Goal: Information Seeking & Learning: Learn about a topic

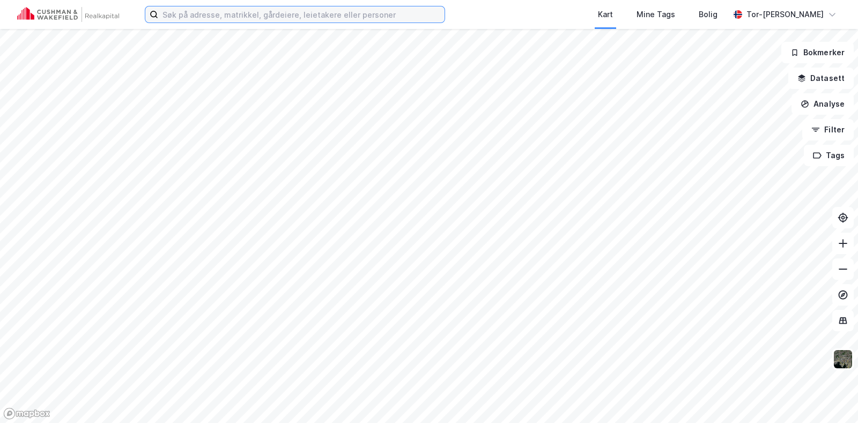
click at [198, 8] on input at bounding box center [301, 14] width 286 height 16
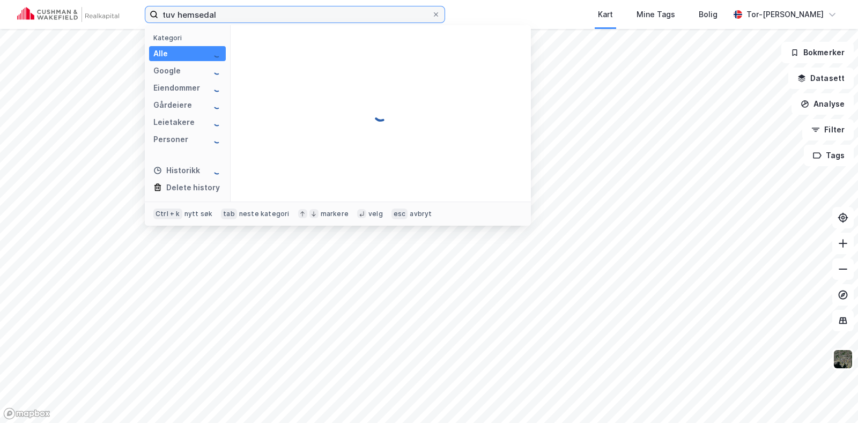
type input "tuv hemsedal"
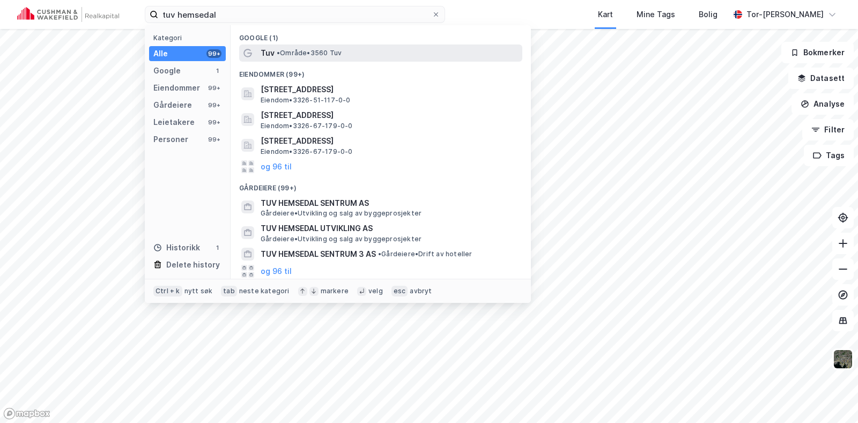
click at [295, 55] on span "• Område • 3560 Tuv" at bounding box center [309, 53] width 65 height 9
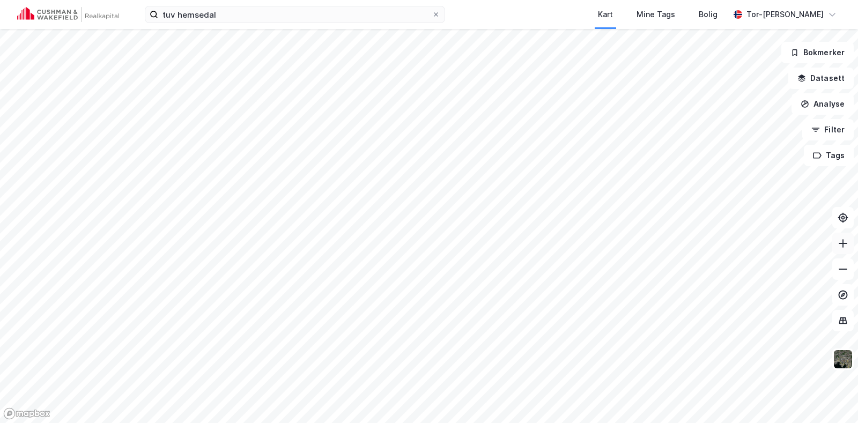
click at [846, 243] on icon at bounding box center [843, 243] width 9 height 1
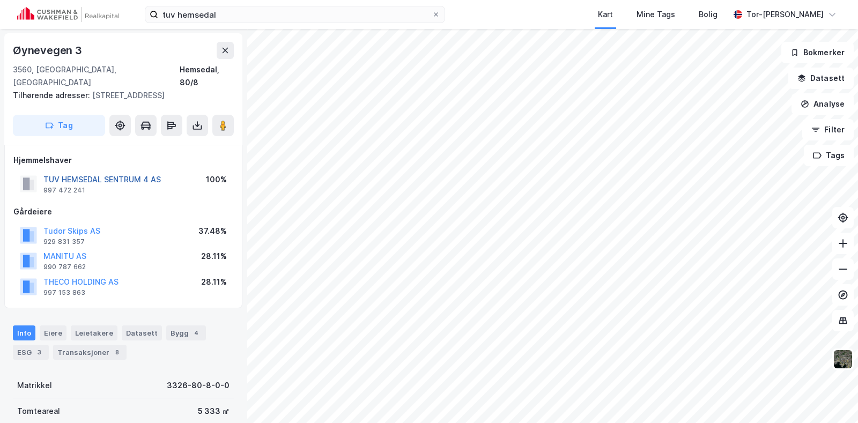
click at [0, 0] on button "TUV HEMSEDAL SENTRUM 4 AS" at bounding box center [0, 0] width 0 height 0
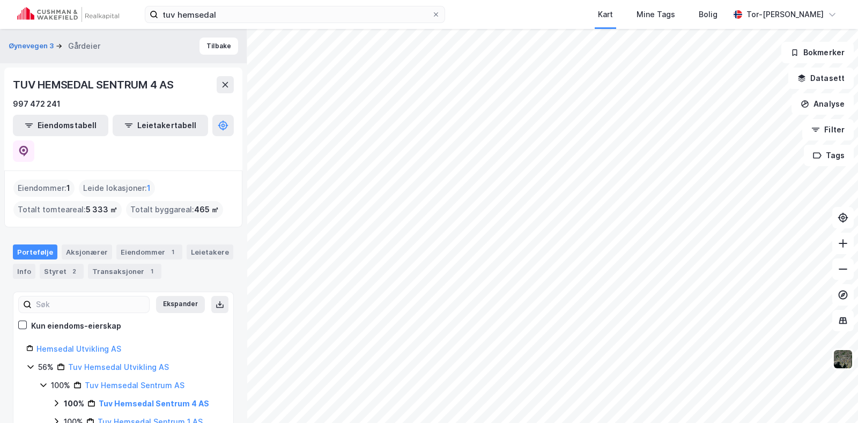
click at [118, 320] on div "Kun eiendoms-eierskap" at bounding box center [123, 326] width 210 height 13
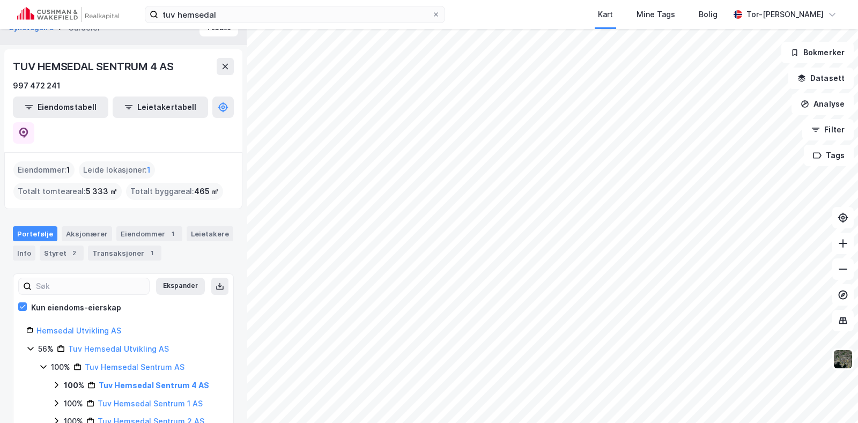
scroll to position [20, 0]
